Goal: Communication & Community: Answer question/provide support

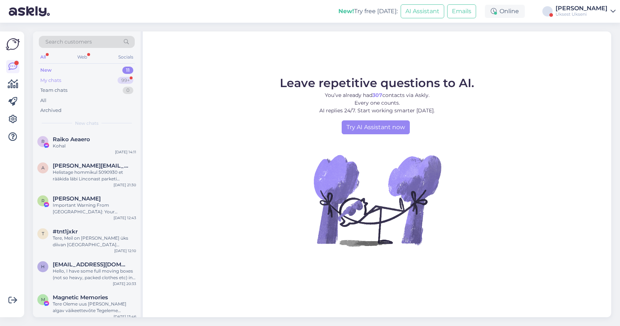
click at [90, 83] on div "My chats 99+" at bounding box center [87, 80] width 96 height 10
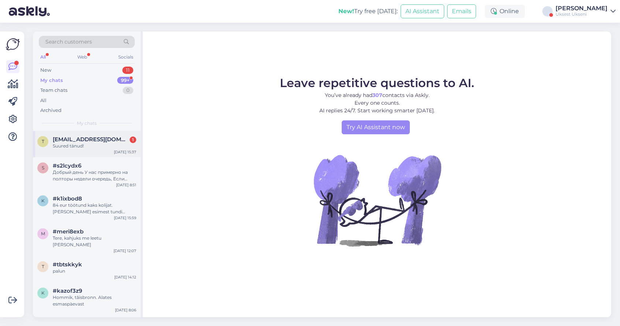
click at [78, 140] on span "tuulitammeemail@gmail.com" at bounding box center [91, 139] width 76 height 7
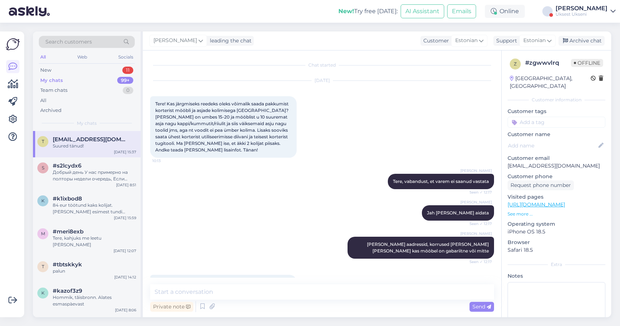
scroll to position [2, 0]
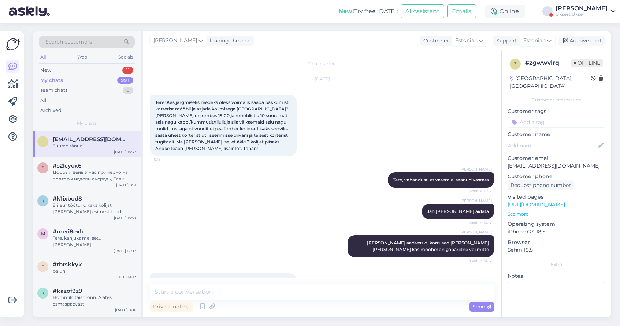
click at [64, 0] on div "New! Try free today: AI Assistant Emails Online Артём Вэльсио Uksest Ukseni" at bounding box center [310, 11] width 620 height 23
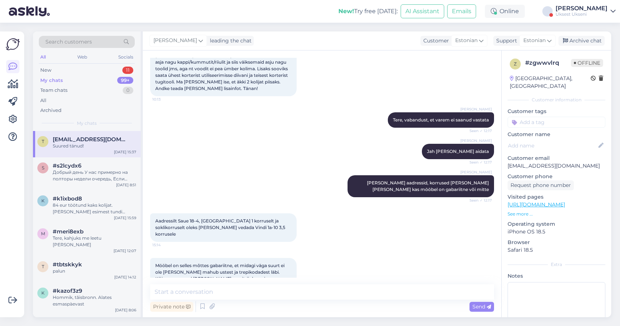
scroll to position [141, 0]
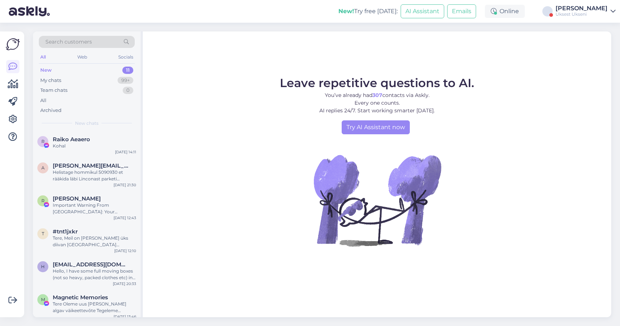
click at [595, 10] on div "[PERSON_NAME]" at bounding box center [581, 8] width 52 height 6
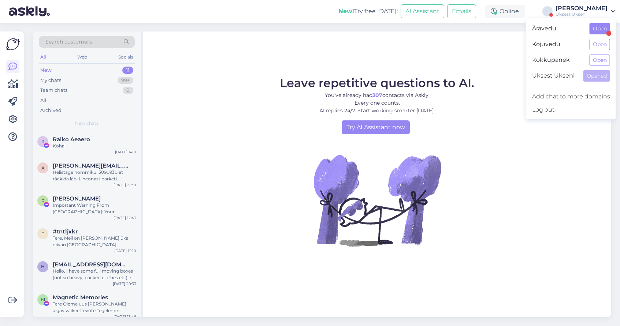
click at [604, 29] on button "Open" at bounding box center [600, 28] width 21 height 11
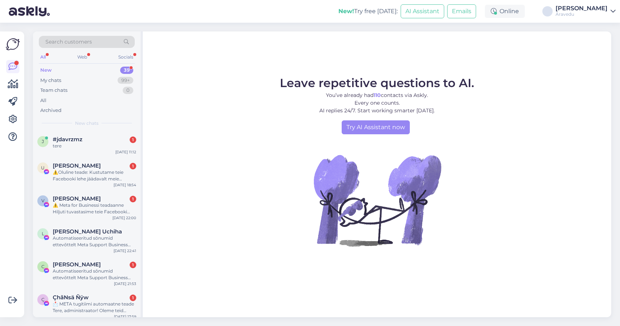
click at [96, 71] on div "New 39" at bounding box center [87, 70] width 96 height 10
click at [91, 77] on div "My chats 99+" at bounding box center [87, 80] width 96 height 10
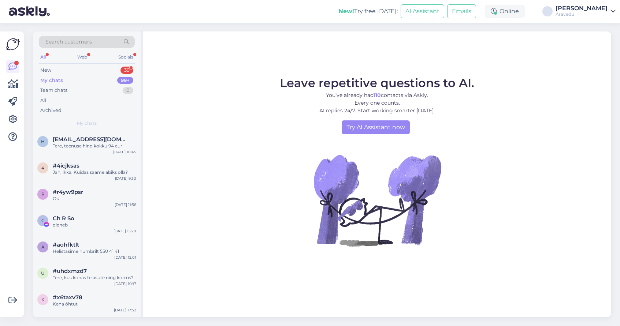
click at [64, 80] on div "My chats 99+" at bounding box center [87, 80] width 96 height 10
click at [40, 59] on div "All" at bounding box center [43, 57] width 8 height 10
click at [588, 14] on div "Äravedu" at bounding box center [581, 14] width 52 height 6
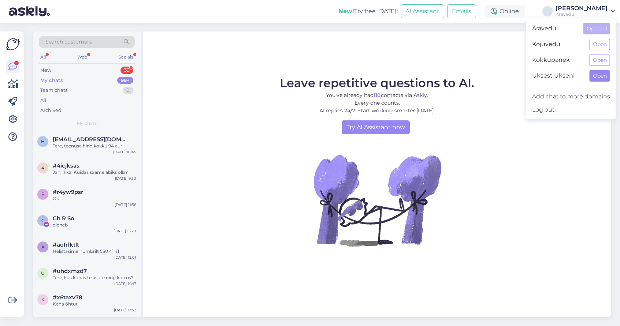
click at [597, 74] on button "Open" at bounding box center [600, 75] width 21 height 11
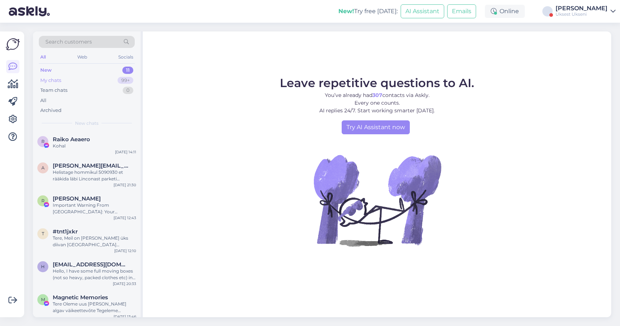
click at [70, 82] on div "My chats 99+" at bounding box center [87, 80] width 96 height 10
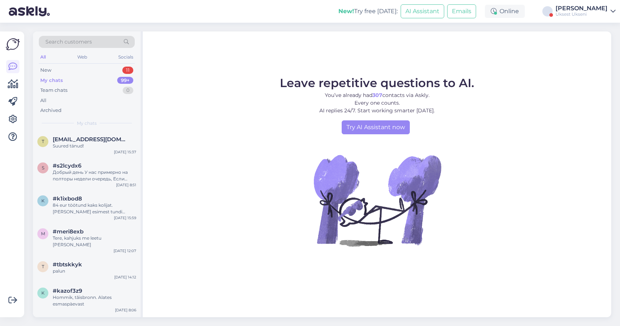
click at [590, 14] on div "Uksest Ukseni" at bounding box center [581, 14] width 52 height 6
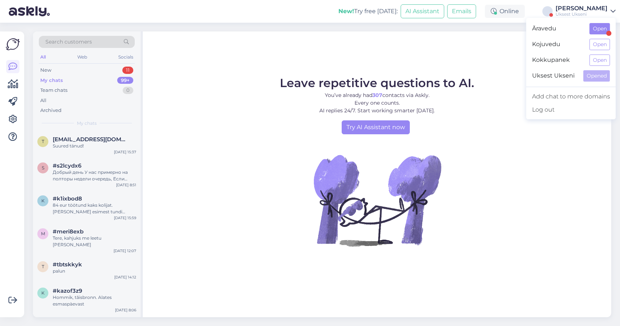
click at [596, 31] on button "Open" at bounding box center [600, 28] width 21 height 11
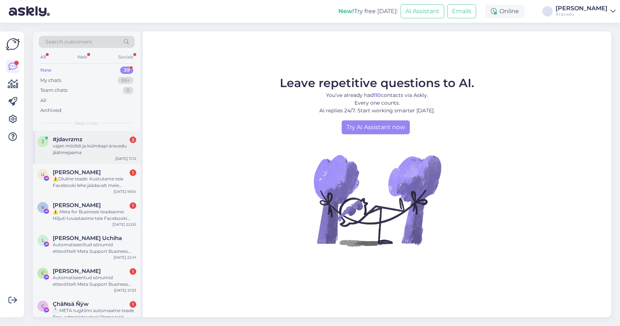
click at [95, 147] on div "vajan mööbli ja külmkapi äravedu jäätmejaama" at bounding box center [94, 149] width 83 height 13
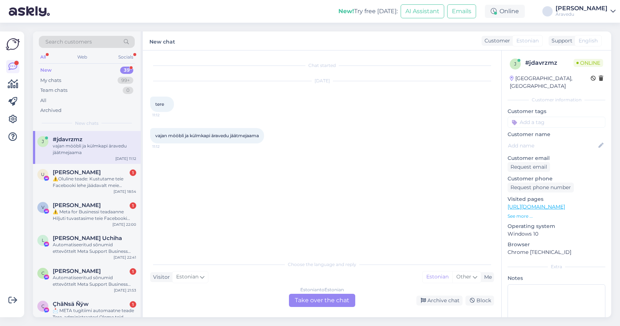
click at [332, 294] on div "Estonian to Estonian Take over the chat" at bounding box center [322, 300] width 66 height 13
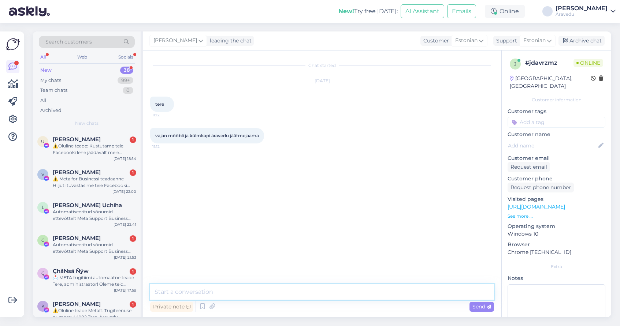
click at [268, 295] on textarea at bounding box center [322, 292] width 344 height 15
type textarea "Tere"
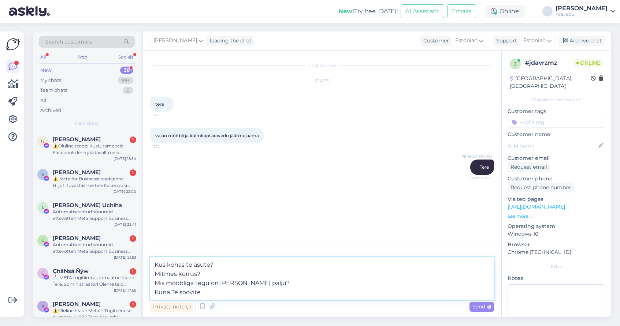
type textarea "Kus kohas te asute? Mitmes korrus? Mis mööbliga tegu on [PERSON_NAME] palju? Ku…"
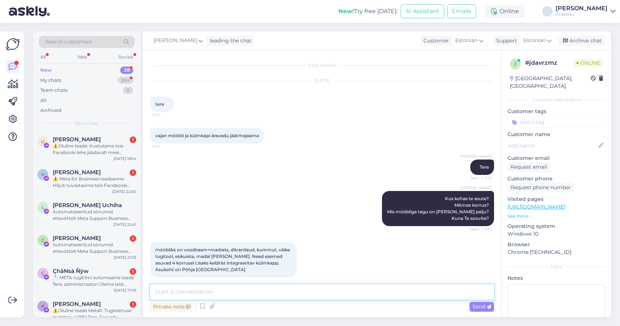
scroll to position [8, 0]
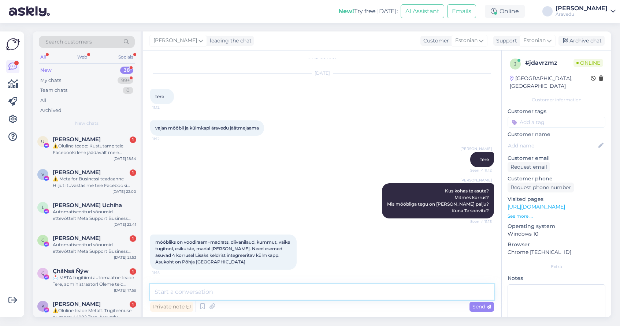
click at [213, 287] on textarea at bounding box center [322, 292] width 344 height 15
click at [252, 289] on textarea at bounding box center [322, 292] width 344 height 15
type textarea "Kohe saadame hinnapakkumise:"
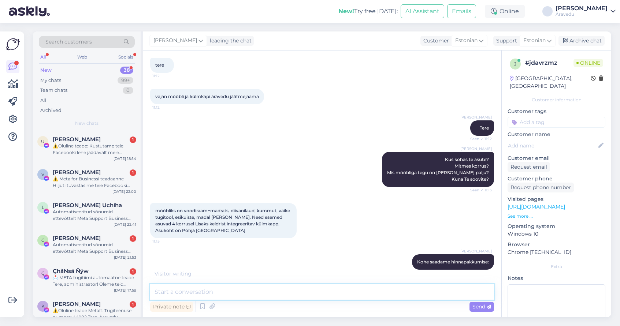
click at [207, 290] on textarea at bounding box center [322, 292] width 344 height 15
paste textarea "Lore, Ipsumd, si Ametcons adip elit seddoei tempo. Incidid utla: 88 etd magnaal…"
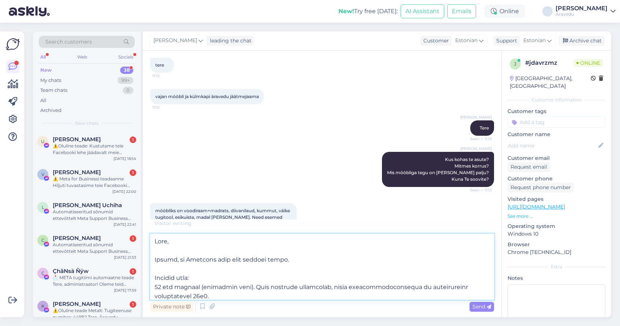
scroll to position [224, 0]
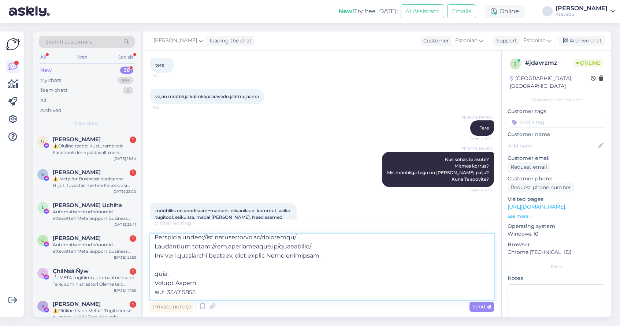
drag, startPoint x: 199, startPoint y: 294, endPoint x: 153, endPoint y: 266, distance: 54.2
click at [153, 266] on textarea at bounding box center [322, 267] width 344 height 66
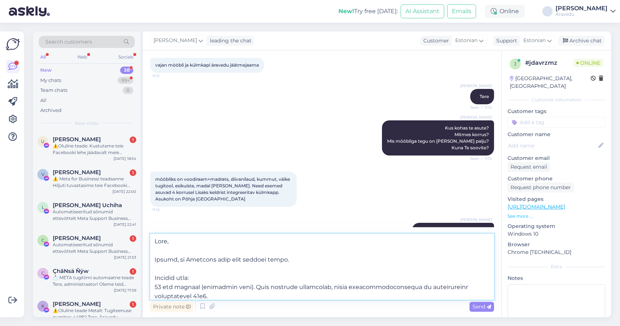
scroll to position [0, 0]
drag, startPoint x: 310, startPoint y: 261, endPoint x: 132, endPoint y: 237, distance: 179.6
click at [132, 237] on div "Search customers All Web Socials New 38 My chats 99+ Team chats 0 All Archived …" at bounding box center [322, 174] width 578 height 286
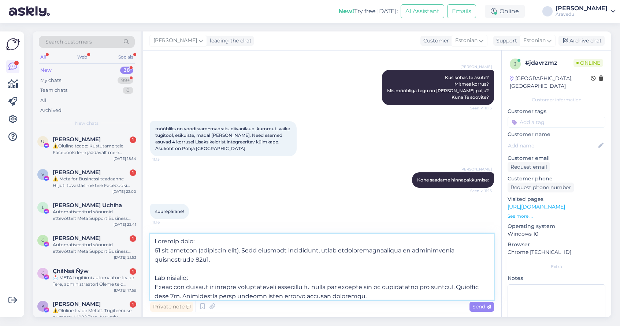
scroll to position [121, 0]
click at [155, 258] on textarea at bounding box center [322, 267] width 344 height 66
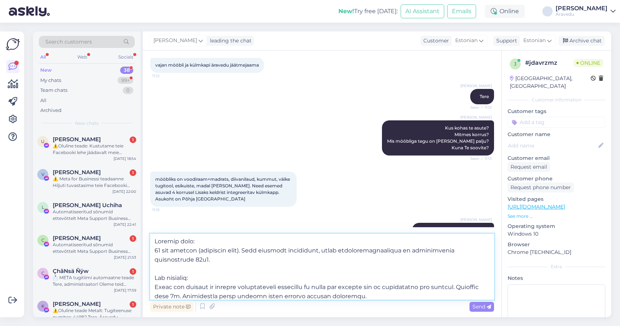
click at [365, 252] on textarea at bounding box center [322, 267] width 344 height 66
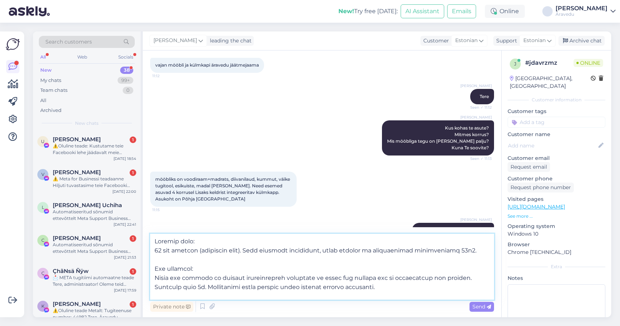
click at [399, 249] on textarea at bounding box center [322, 267] width 344 height 66
drag, startPoint x: 393, startPoint y: 251, endPoint x: 394, endPoint y: 259, distance: 8.5
click at [394, 259] on textarea at bounding box center [322, 267] width 344 height 66
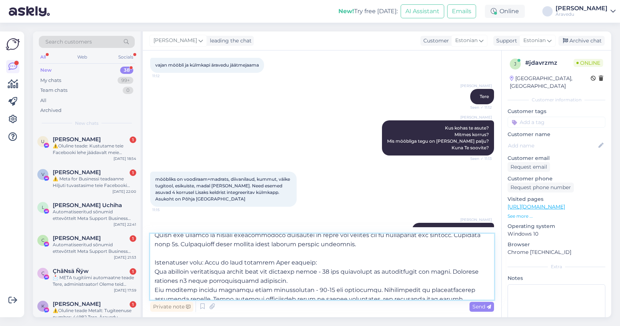
scroll to position [47, 0]
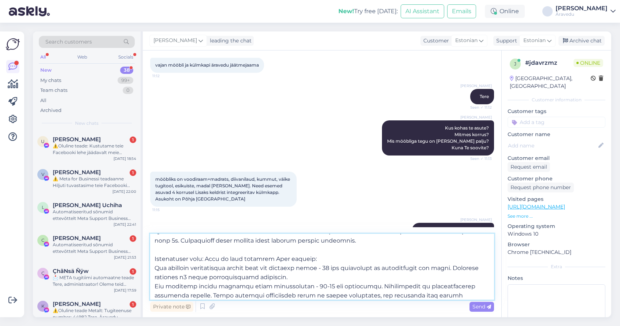
click at [155, 268] on textarea at bounding box center [322, 267] width 344 height 66
click at [154, 286] on textarea at bounding box center [322, 267] width 344 height 66
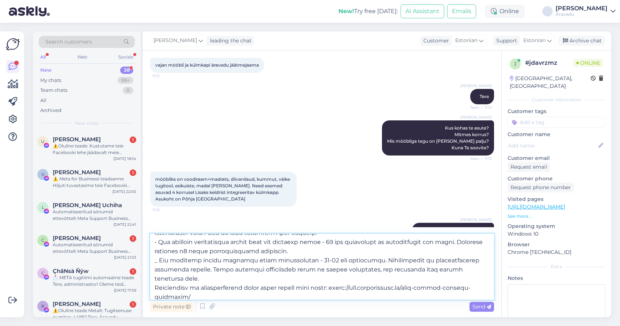
scroll to position [77, 0]
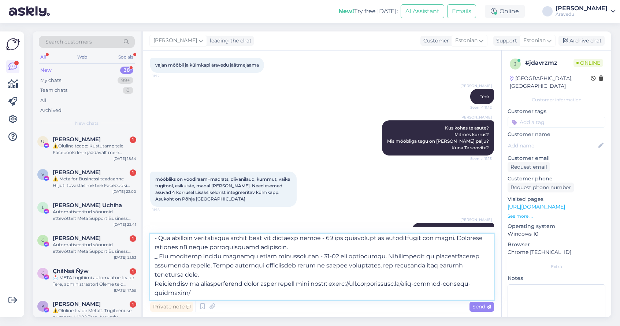
drag, startPoint x: 155, startPoint y: 274, endPoint x: 265, endPoint y: 293, distance: 111.5
click at [265, 293] on textarea at bounding box center [322, 267] width 344 height 66
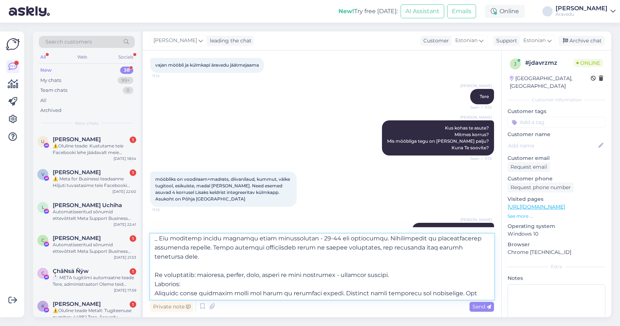
scroll to position [99, 0]
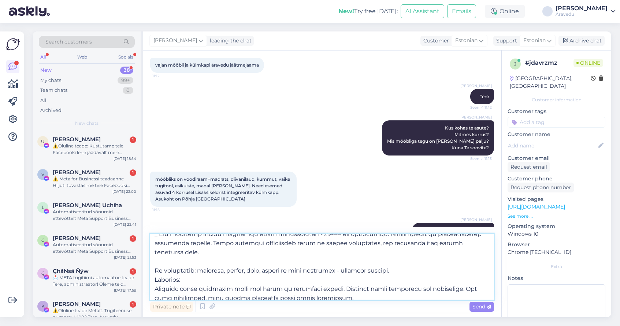
drag, startPoint x: 392, startPoint y: 259, endPoint x: 155, endPoint y: 265, distance: 236.6
click at [155, 265] on textarea at bounding box center [322, 267] width 344 height 66
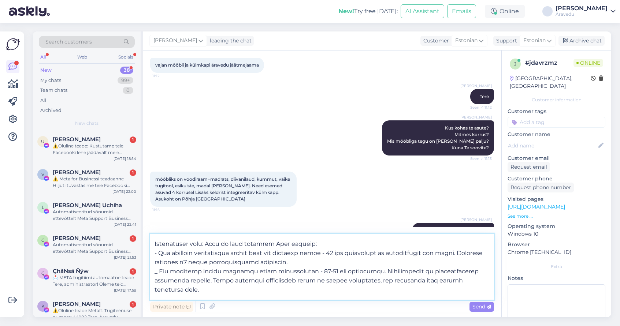
scroll to position [56, 0]
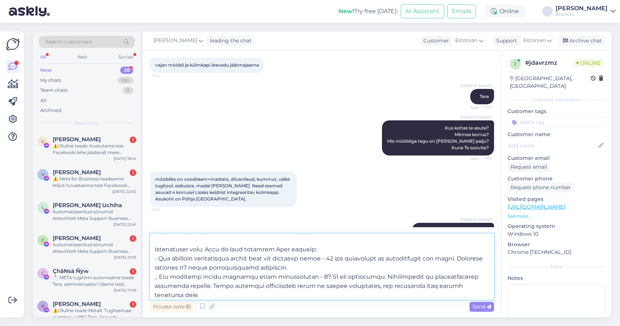
click at [159, 259] on textarea at bounding box center [322, 267] width 344 height 66
click at [159, 277] on textarea at bounding box center [322, 267] width 344 height 66
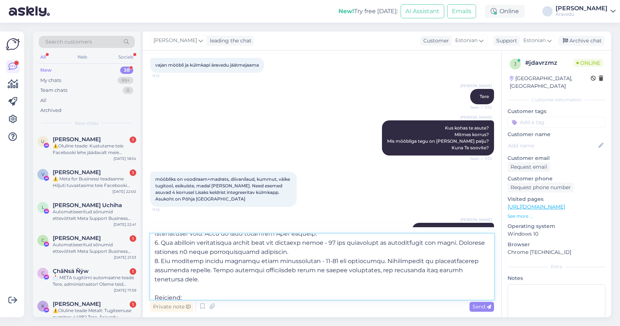
scroll to position [78, 0]
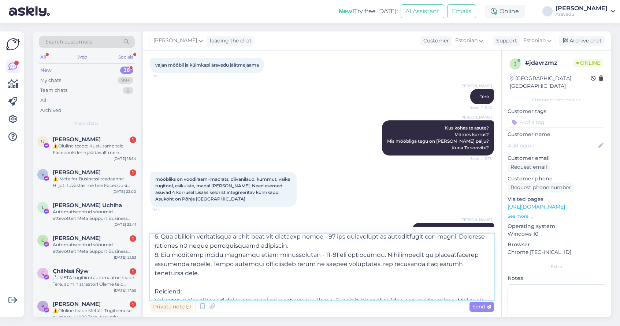
drag, startPoint x: 319, startPoint y: 254, endPoint x: 336, endPoint y: 254, distance: 17.6
click at [336, 254] on textarea at bounding box center [322, 267] width 344 height 66
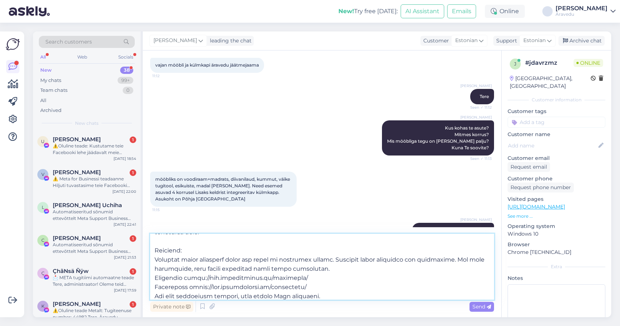
scroll to position [119, 0]
drag, startPoint x: 155, startPoint y: 268, endPoint x: 331, endPoint y: 284, distance: 176.8
click at [331, 284] on textarea at bounding box center [322, 267] width 344 height 66
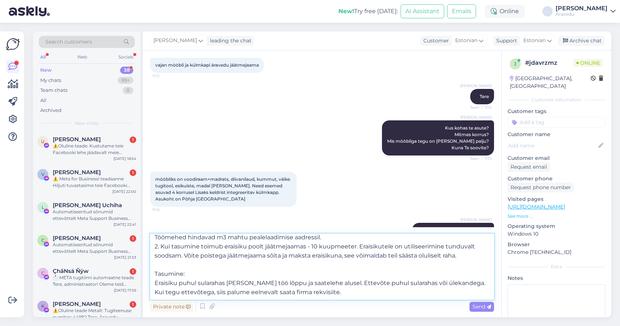
scroll to position [105, 0]
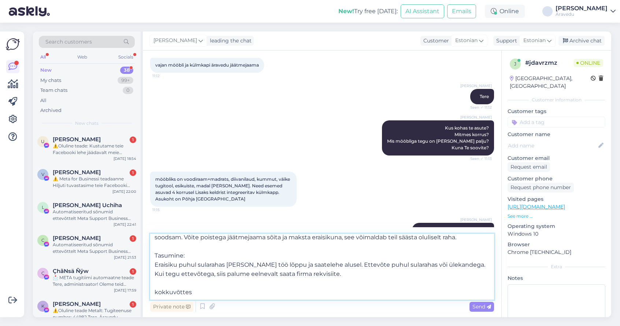
click at [158, 290] on textarea "Teenuse hind: 84 eur töötund (töönädala sees). Hind sisaldab käibemaksu, kahte …" at bounding box center [322, 267] width 344 height 66
click at [194, 290] on textarea "Teenuse hind: 84 eur töötund (töönädala sees). Hind sisaldab käibemaksu, kahte …" at bounding box center [322, 267] width 344 height 66
click at [275, 115] on div "[PERSON_NAME] kohas te asute? Mitmes korrus? Mis mööbliga tegu on [PERSON_NAME]…" at bounding box center [322, 137] width 344 height 51
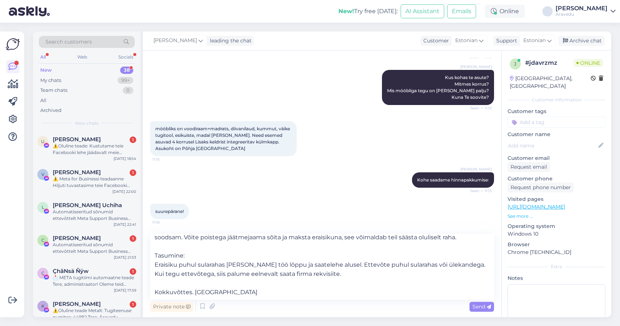
scroll to position [121, 0]
click at [226, 289] on textarea "Teenuse hind: 84 eur töötund (töönädala sees). Hind sisaldab käibemaksu, kahte …" at bounding box center [322, 267] width 344 height 66
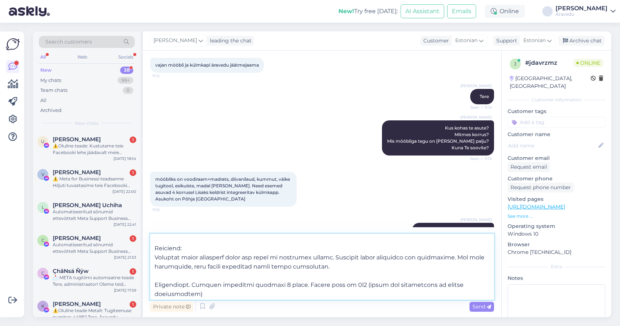
click at [453, 246] on textarea at bounding box center [322, 267] width 344 height 66
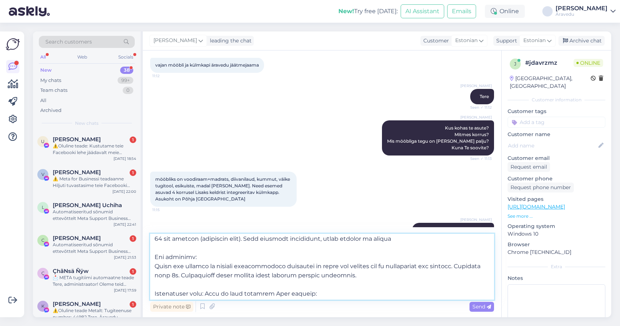
scroll to position [53, 0]
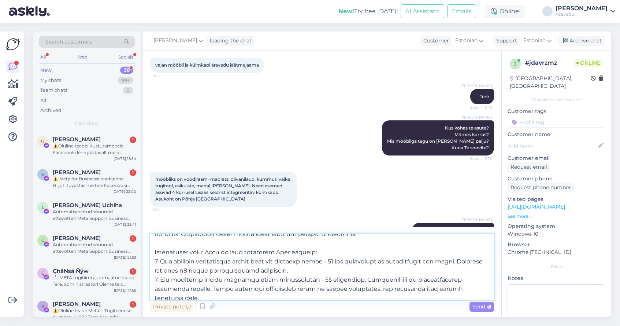
click at [152, 252] on textarea at bounding box center [322, 267] width 344 height 66
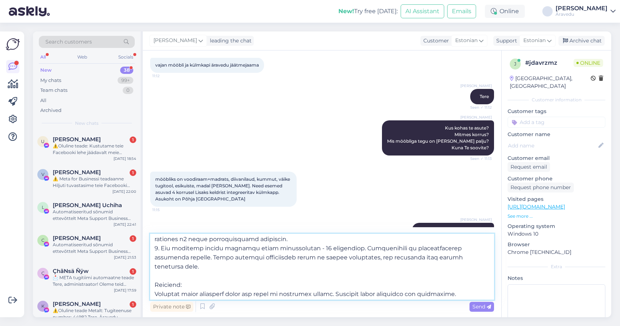
scroll to position [86, 0]
click at [153, 274] on textarea at bounding box center [322, 267] width 344 height 66
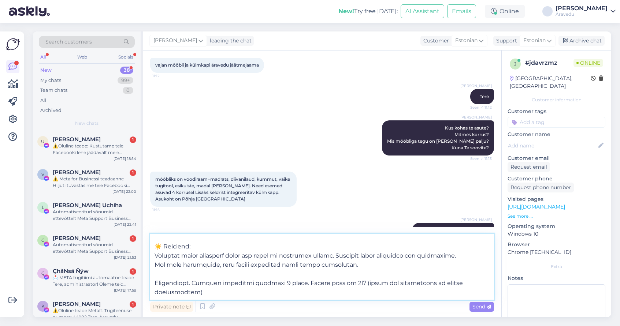
scroll to position [123, 0]
click at [152, 275] on textarea at bounding box center [322, 267] width 344 height 66
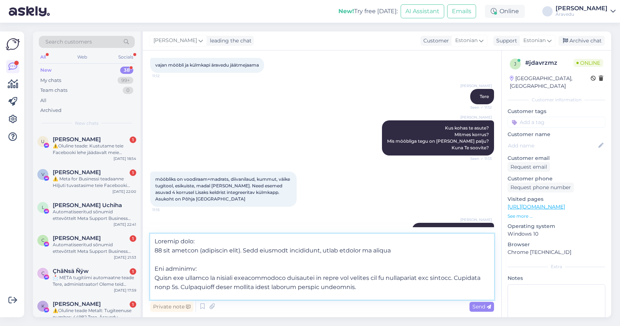
scroll to position [0, 0]
click at [155, 270] on textarea at bounding box center [322, 267] width 344 height 66
click at [156, 242] on textarea at bounding box center [322, 267] width 344 height 66
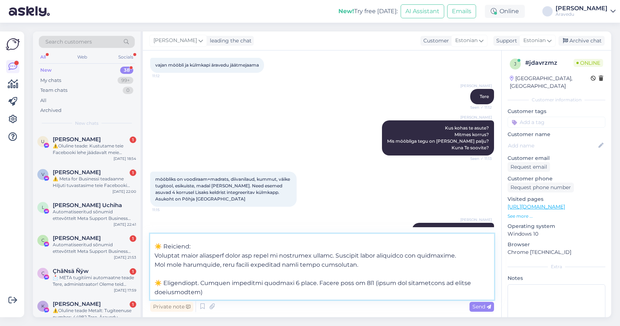
scroll to position [123, 0]
type textarea "☀️ Loremip dolo: 01 sit ametcon (adipiscin elit). Sedd eiusmodt incididunt, utl…"
click at [484, 305] on span "Send" at bounding box center [481, 307] width 19 height 7
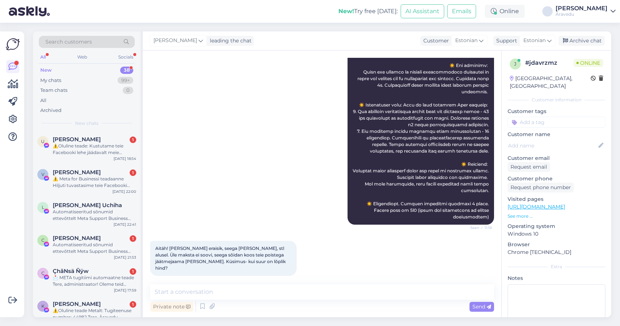
scroll to position [325, 0]
click at [225, 293] on textarea at bounding box center [322, 292] width 344 height 15
click at [156, 282] on textarea "Maksimum meie teenustasu 2 tubdi x 84 eur Jäätmejaama tasu, seda ma ei tea" at bounding box center [322, 288] width 344 height 24
click at [280, 294] on textarea "Maksimum meie teenustasu 2 tubdi x 84 eur Jäätmejaama tasu, seda ma ei tea" at bounding box center [322, 288] width 344 height 24
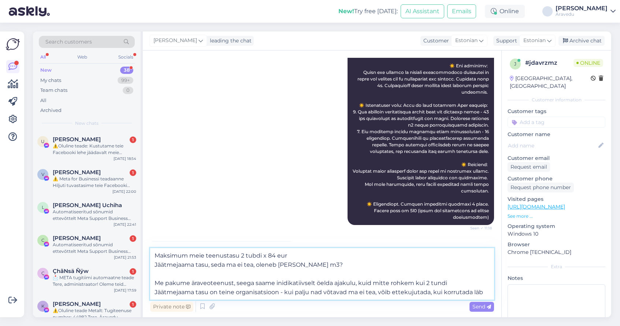
click at [280, 294] on textarea "Maksimum meie teenustasu 2 tubdi x 84 eur Jäätmejaama tasu, seda ma ei tea, ole…" at bounding box center [322, 274] width 344 height 52
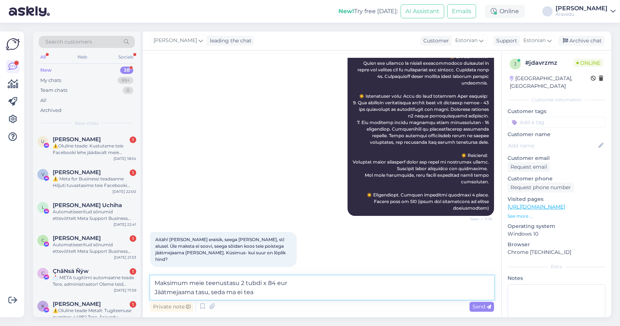
scroll to position [334, 0]
click at [255, 283] on textarea "Maksimum meie teenustasu 2 tubdi x 84 eur Jäätmejaama tasu, seda ma ei tea" at bounding box center [322, 288] width 344 height 24
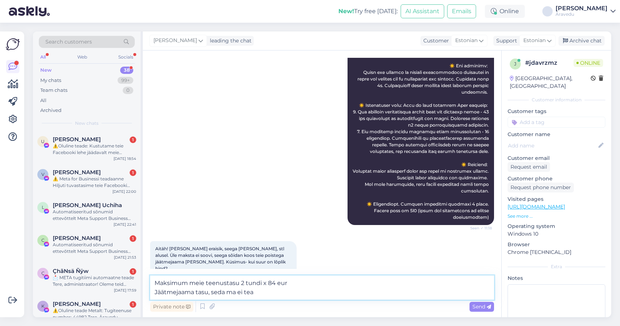
click at [272, 295] on textarea "Maksimum meie teenustasu 2 tundi x 84 eur Jäätmejaama tasu, seda ma ei tea" at bounding box center [322, 288] width 344 height 24
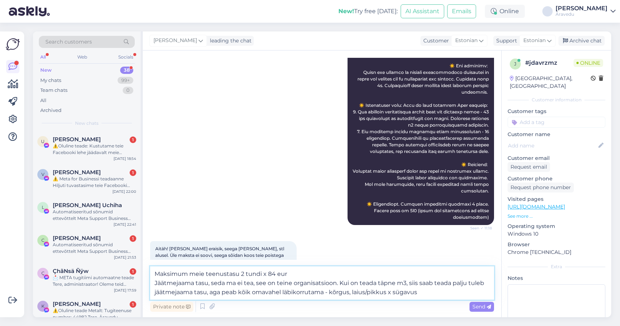
click at [351, 292] on textarea "Maksimum meie teenustasu 2 tundi x 84 eur Jäätmejaama tasu, seda ma ei tea, see…" at bounding box center [322, 283] width 344 height 33
click at [303, 271] on textarea "Maksimum meie teenustasu 2 tundi x 84 eur Jäätmejaama tasu, seda ma ei tea, see…" at bounding box center [322, 283] width 344 height 33
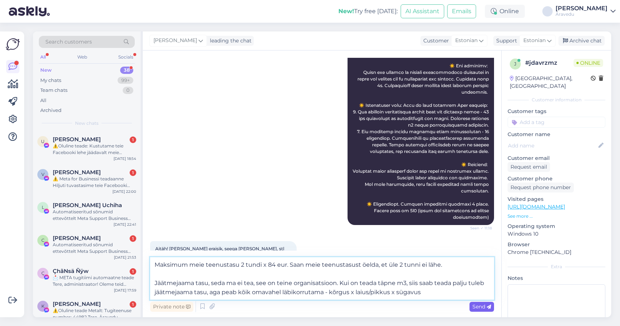
type textarea "Maksimum meie teenustasu 2 tundi x 84 eur. Saan meie teenustasust öelda, et üle…"
click at [482, 309] on span "Send" at bounding box center [481, 307] width 19 height 7
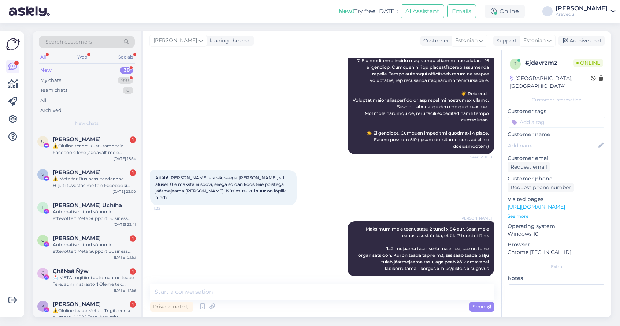
scroll to position [427, 0]
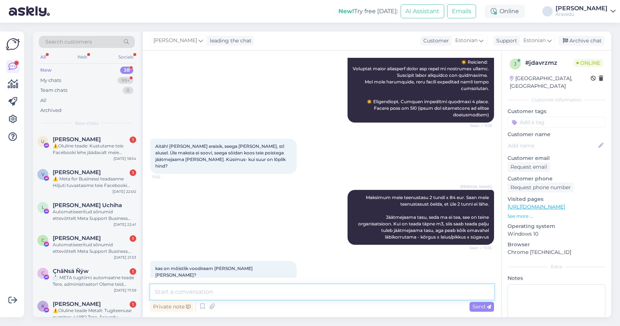
click at [205, 290] on textarea at bounding box center [322, 292] width 344 height 15
type textarea "100%"
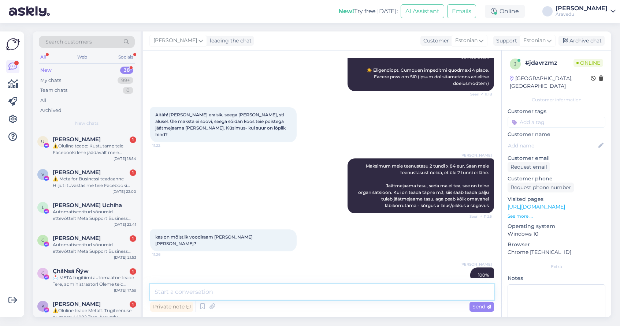
type textarea "m"
type textarea "sesdt raam kokkupanduna võtab rhkem m3 kui lahtivõetuna"
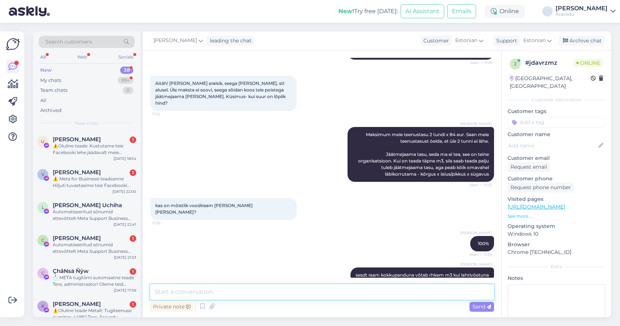
scroll to position [522, 0]
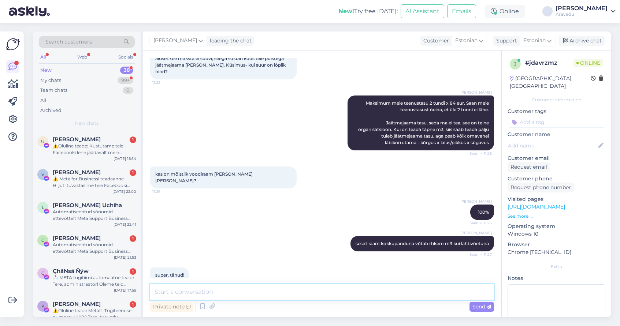
click at [257, 293] on textarea at bounding box center [322, 292] width 344 height 15
type textarea "[PERSON_NAME] et, mõelge"
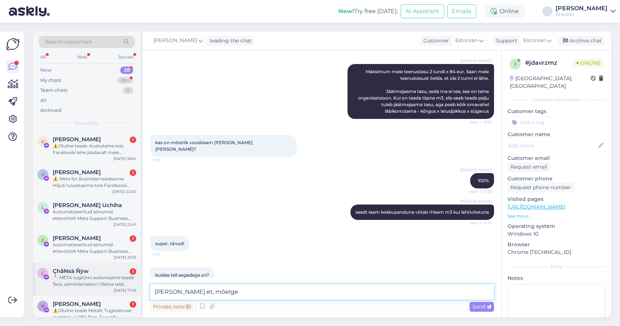
drag, startPoint x: 210, startPoint y: 294, endPoint x: 123, endPoint y: 293, distance: 87.5
click at [123, 293] on div "Search customers All Web Socials New 38 My chats 99+ Team chats 0 All Archived …" at bounding box center [322, 174] width 578 height 286
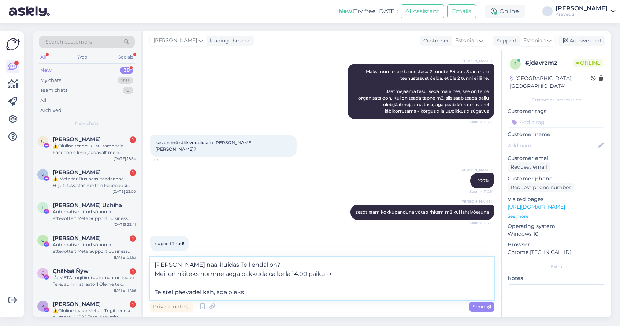
click at [345, 271] on textarea "[PERSON_NAME] naa, kuidas Teil endal on? Meil on näiteks homme aega pakkuda ca …" at bounding box center [322, 278] width 344 height 42
click at [252, 294] on textarea "[PERSON_NAME] naa, kuidas Teil endal on? Meil on näiteks homme aega pakkuda ca …" at bounding box center [322, 278] width 344 height 42
type textarea "[PERSON_NAME] naa, kuidas Teil endal on? Meil on näiteks homme aega pakkuda ca …"
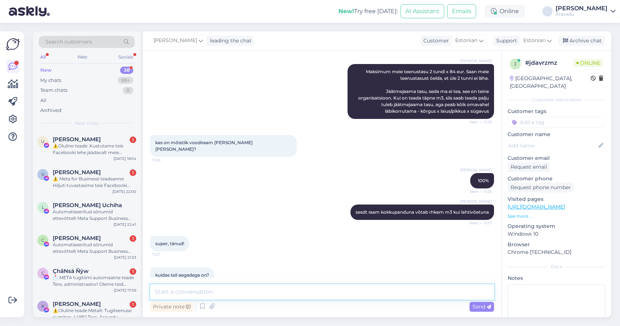
scroll to position [618, 0]
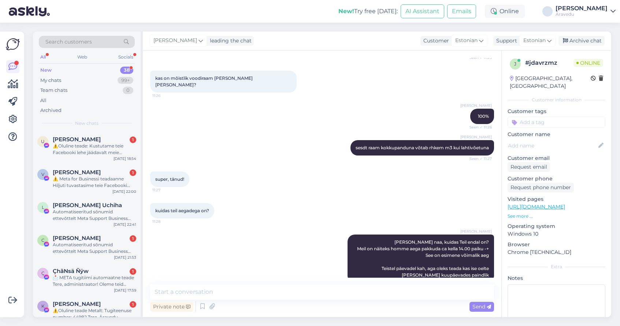
click at [163, 0] on div "New! Try free [DATE]: AI Assistant Emails Online Артём [GEOGRAPHIC_DATA] Äravedu" at bounding box center [310, 11] width 620 height 23
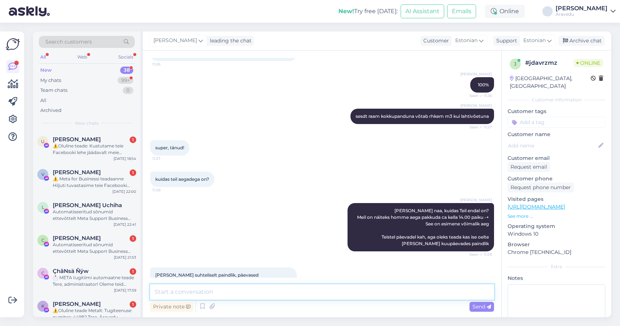
click at [238, 290] on textarea at bounding box center [322, 292] width 344 height 15
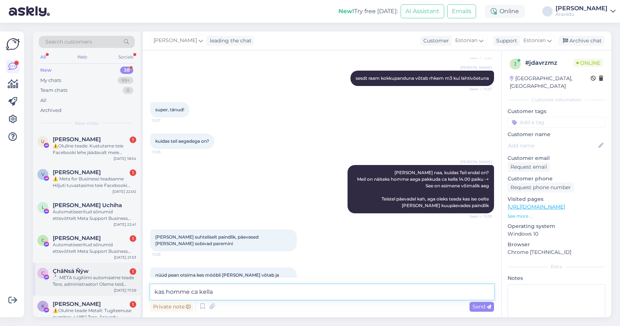
drag, startPoint x: 219, startPoint y: 293, endPoint x: 130, endPoint y: 292, distance: 89.3
click at [130, 292] on div "Search customers All Web Socials New 38 My chats 99+ Team chats 0 All Archived …" at bounding box center [322, 174] width 578 height 286
type textarea "Me saame ise [PERSON_NAME] [PERSON_NAME]"
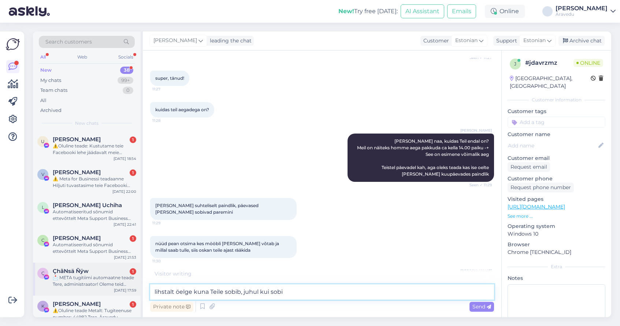
type textarea "lihstalt öelge kuna Teile sobib, juhul kui sobib"
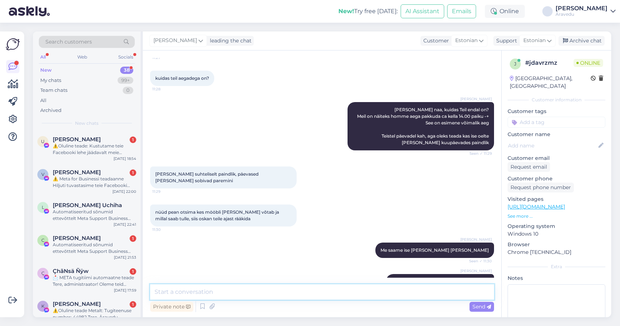
scroll to position [782, 0]
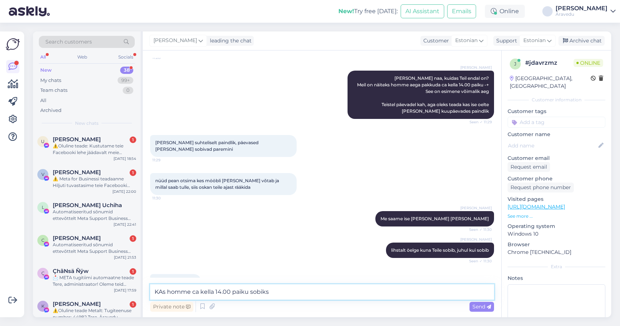
type textarea "KAs homme ca kella 14.00 paiku sobiks?"
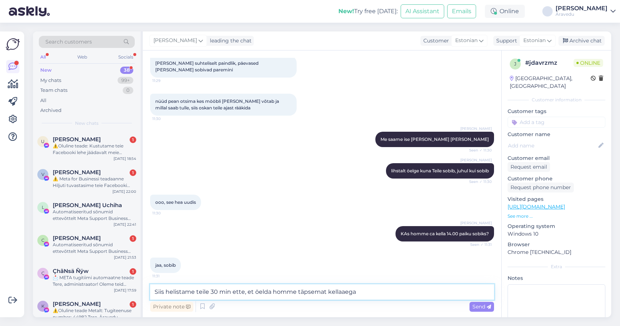
scroll to position [845, 0]
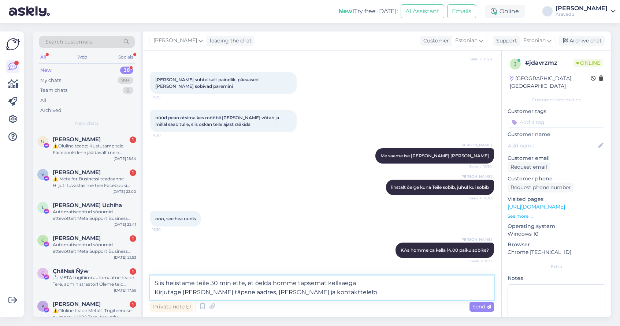
type textarea "Siis helistame teile 30 min ette, et öelda homme täpsemat kellaaega Kirjutage […"
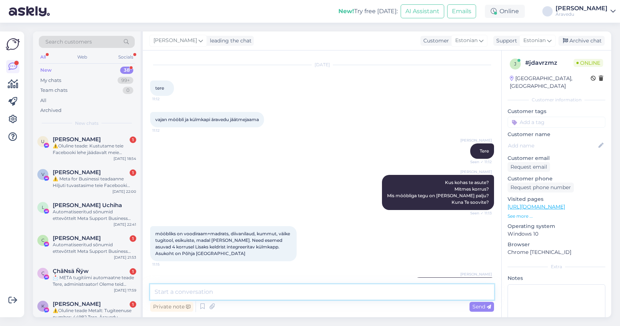
scroll to position [18, 0]
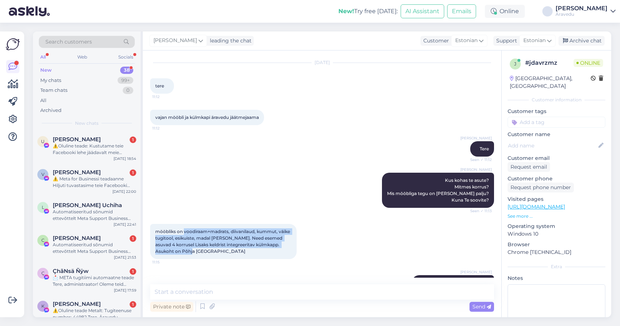
drag, startPoint x: 236, startPoint y: 252, endPoint x: 183, endPoint y: 230, distance: 56.6
click at [183, 230] on div "mööbliks on voodiraam+madrats, diivanilaud, kummut, väike tugitool, esikuiste, …" at bounding box center [223, 241] width 146 height 35
copy span "voodiraam+madrats, diivanilaud, kummut, väike tugitool, esikuiste, madal [PERSO…"
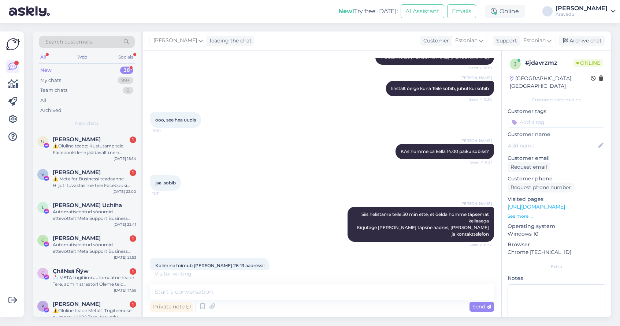
scroll to position [929, 0]
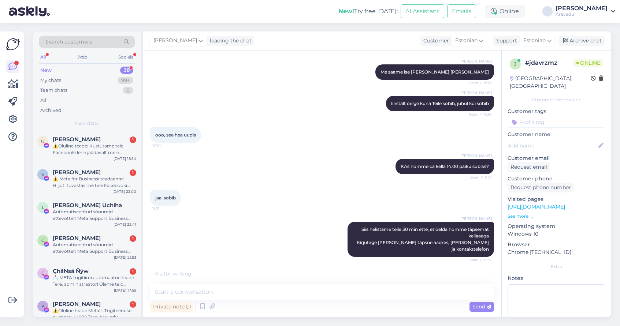
drag, startPoint x: 215, startPoint y: 255, endPoint x: 194, endPoint y: 254, distance: 21.2
click at [194, 278] on span "Kolimine toimub [PERSON_NAME] 26-13 aadressil" at bounding box center [209, 280] width 109 height 5
copy span "[PERSON_NAME] 26-13"
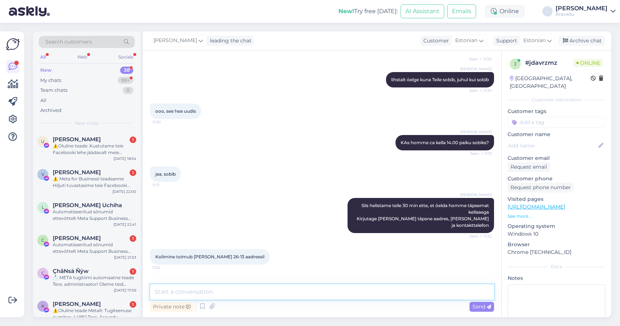
click at [214, 294] on textarea at bounding box center [322, 292] width 344 height 15
type textarea "[PERSON_NAME]"
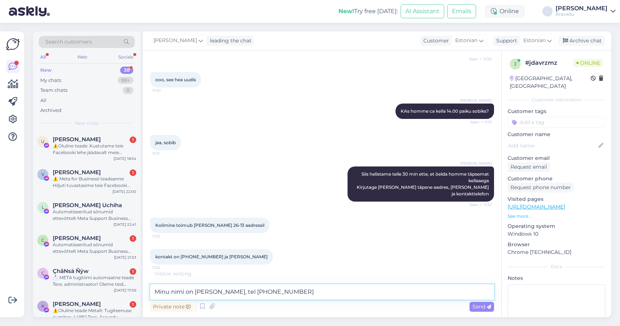
click at [204, 293] on textarea "Minu nimi on [PERSON_NAME], tel [PHONE_NUMBER]" at bounding box center [322, 292] width 344 height 15
type textarea "Minu nimi on [PERSON_NAME], tel [PHONE_NUMBER]"
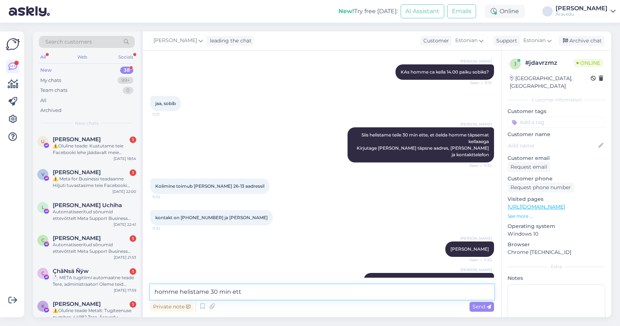
type textarea "homme helistame 30 min ette"
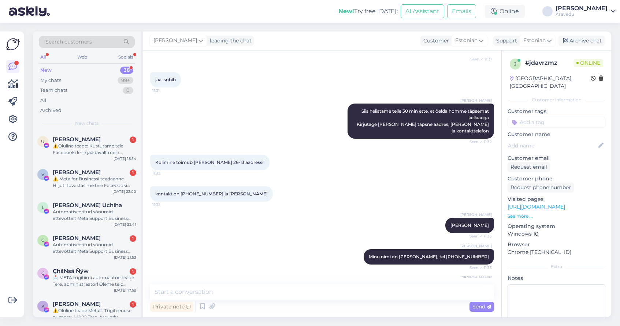
click at [194, 191] on span "kontakt on [PHONE_NUMBER] ja [PERSON_NAME]" at bounding box center [211, 193] width 112 height 5
copy span "53939383"
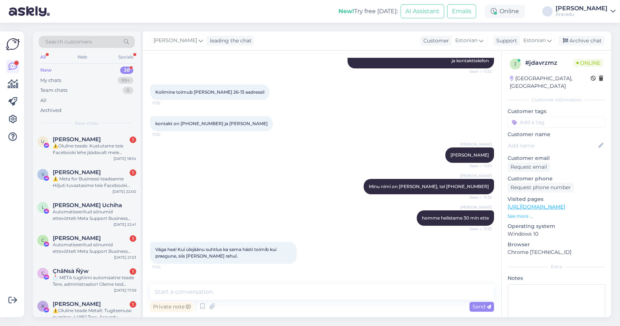
scroll to position [1116, 0]
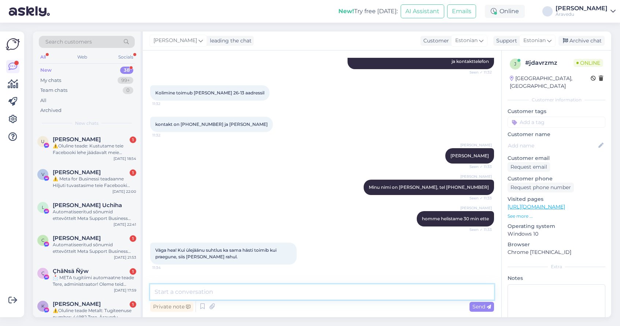
click at [230, 294] on textarea at bounding box center [322, 292] width 344 height 15
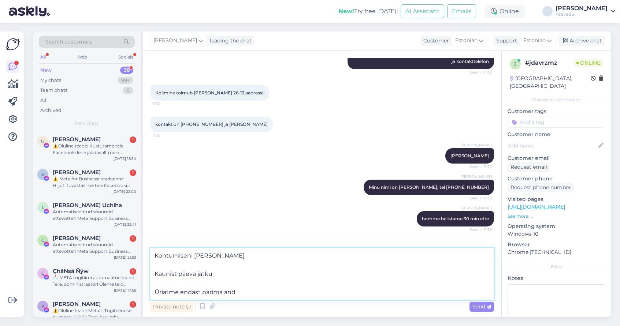
type textarea "Kohtumiseni [PERSON_NAME] Kaunist päeva jätku Üriatme endast parima anda"
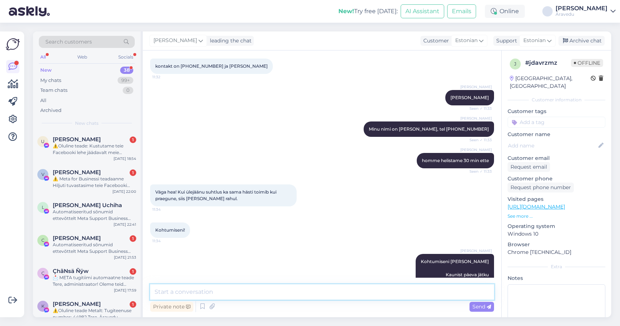
scroll to position [1174, 0]
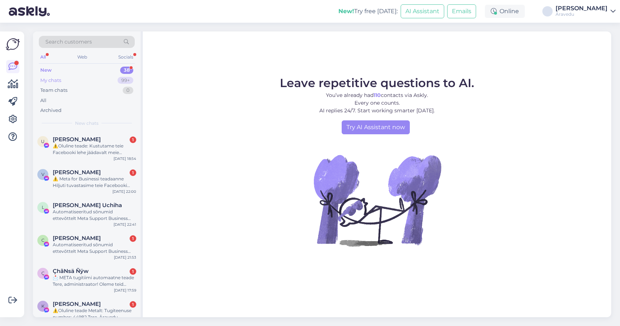
click at [86, 78] on div "My chats 99+" at bounding box center [87, 80] width 96 height 10
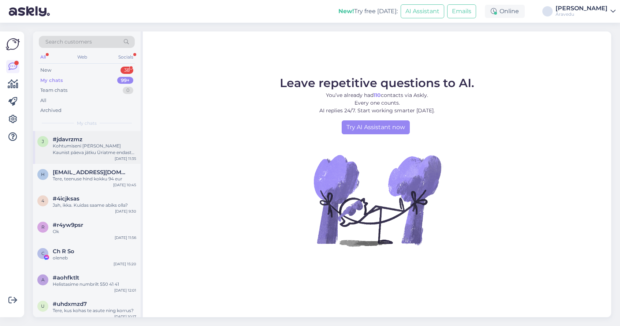
click at [104, 149] on div "Kohtumiseni [PERSON_NAME] Kaunist päeva jätku Üriatme endast parima anda" at bounding box center [94, 149] width 83 height 13
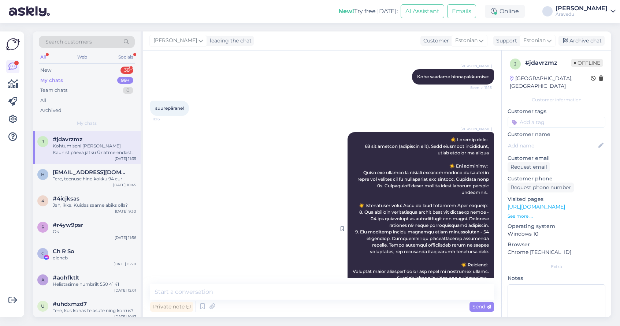
scroll to position [198, 0]
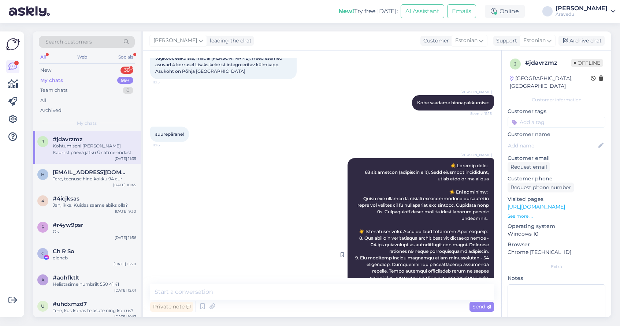
drag, startPoint x: 490, startPoint y: 225, endPoint x: 421, endPoint y: 166, distance: 90.6
click at [421, 166] on div "Артём Вэльсио Seen ✓ 11:18" at bounding box center [420, 254] width 146 height 193
copy span "☀️ Loremip dolo: 63 sit ametcon (adipiscin elit). Sedd eiusmodt incididunt, utl…"
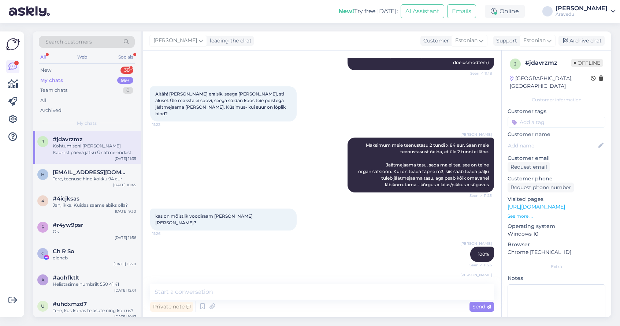
scroll to position [251, 0]
